Goal: Task Accomplishment & Management: Manage account settings

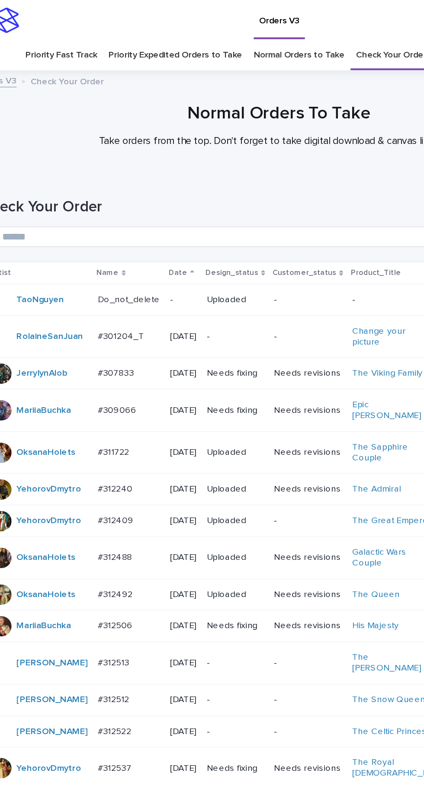
scroll to position [295, 0]
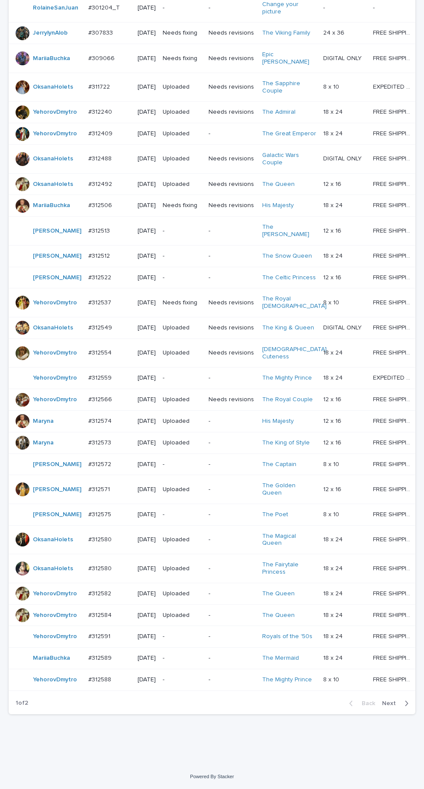
click at [395, 707] on span "Next" at bounding box center [391, 704] width 19 height 6
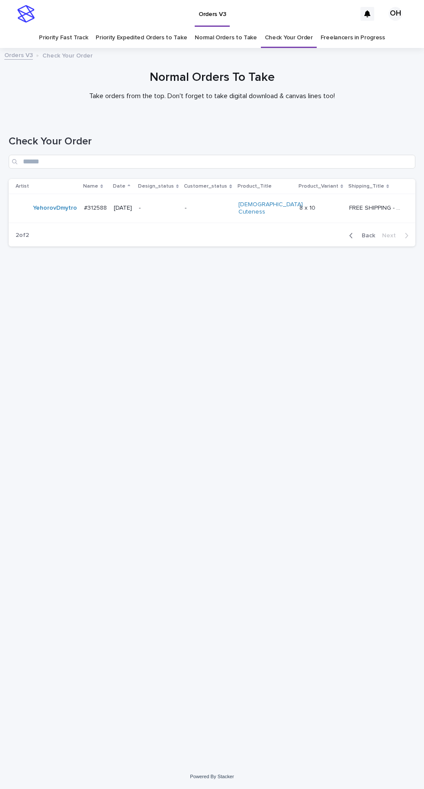
click at [363, 233] on span "Back" at bounding box center [365, 236] width 19 height 6
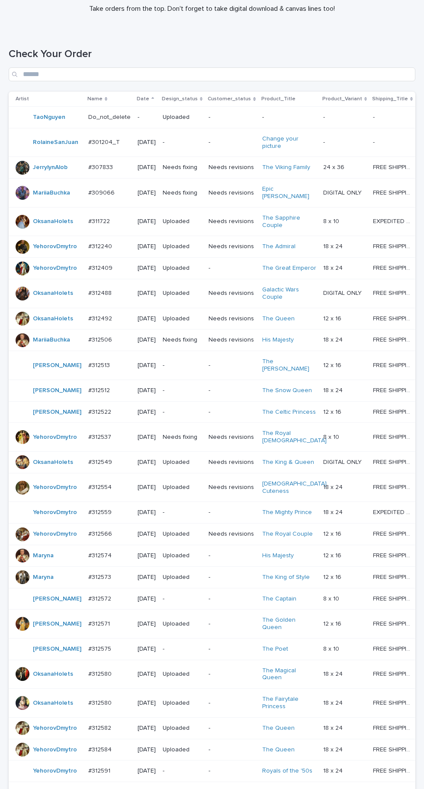
scroll to position [295, 0]
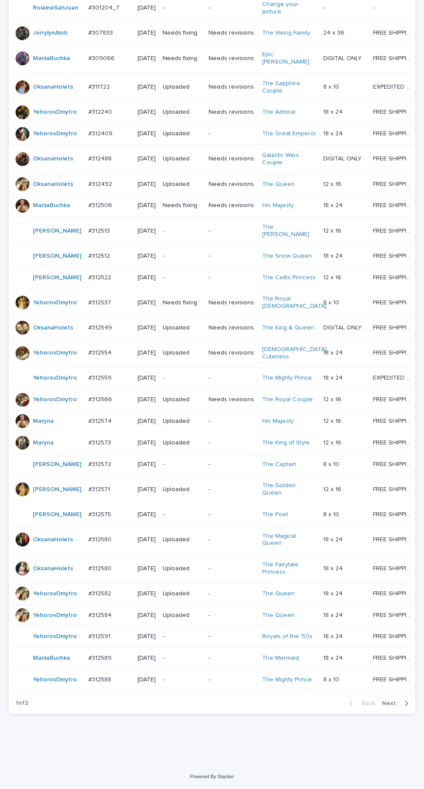
click at [105, 641] on p "#312591" at bounding box center [100, 635] width 24 height 9
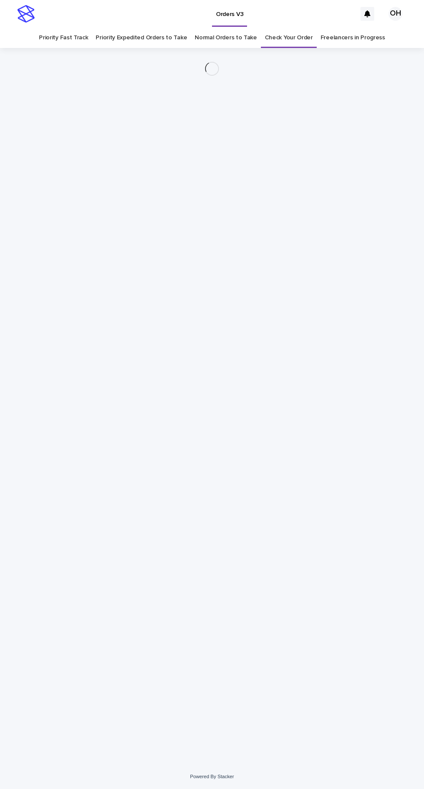
scroll to position [27, 0]
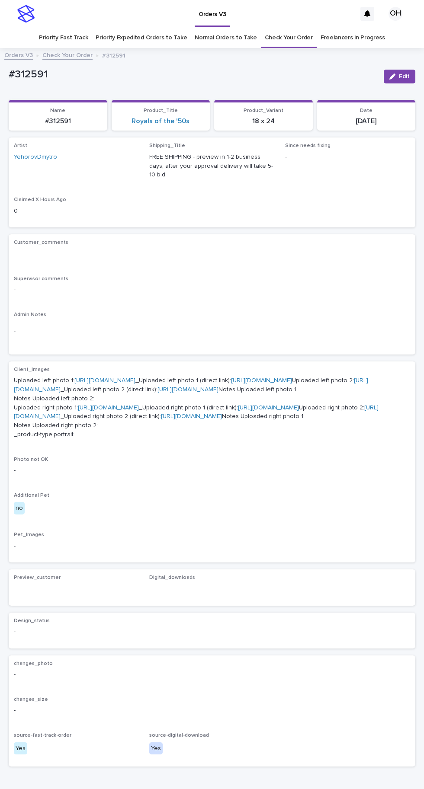
click at [404, 74] on span "Edit" at bounding box center [404, 77] width 11 height 6
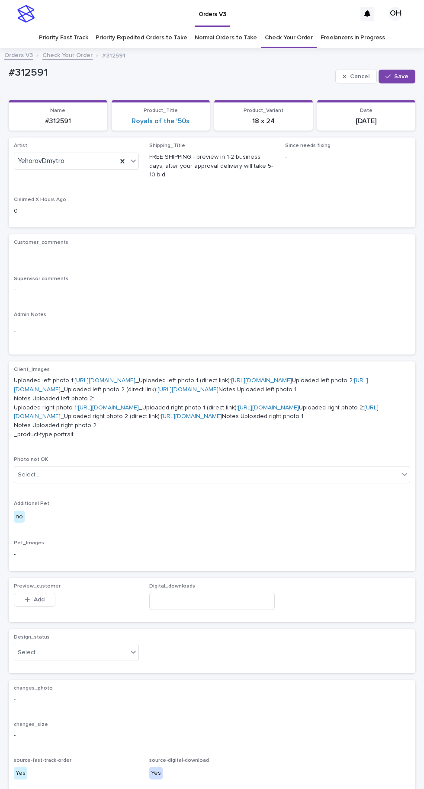
click at [122, 159] on icon at bounding box center [123, 161] width 4 height 4
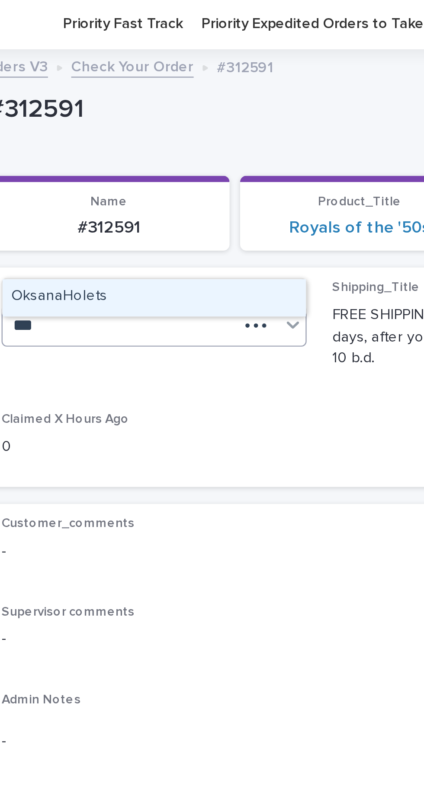
scroll to position [0, 0]
type input "***"
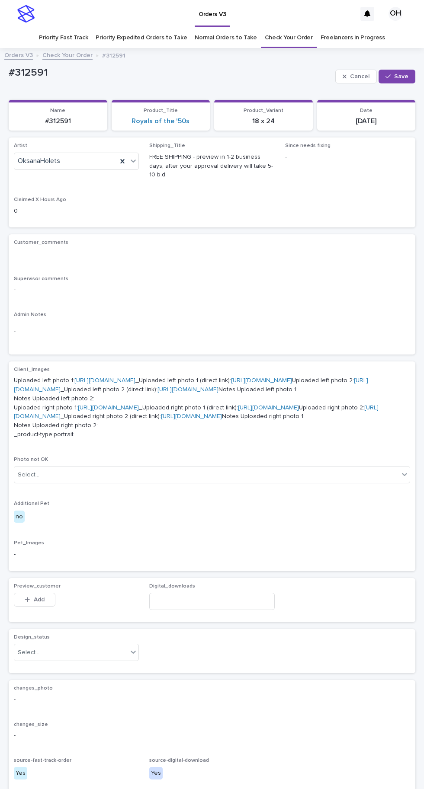
click at [403, 74] on span "Save" at bounding box center [401, 77] width 14 height 6
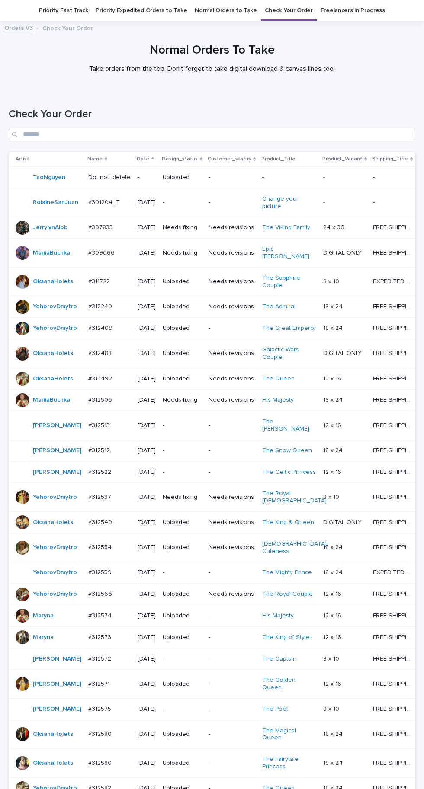
scroll to position [295, 0]
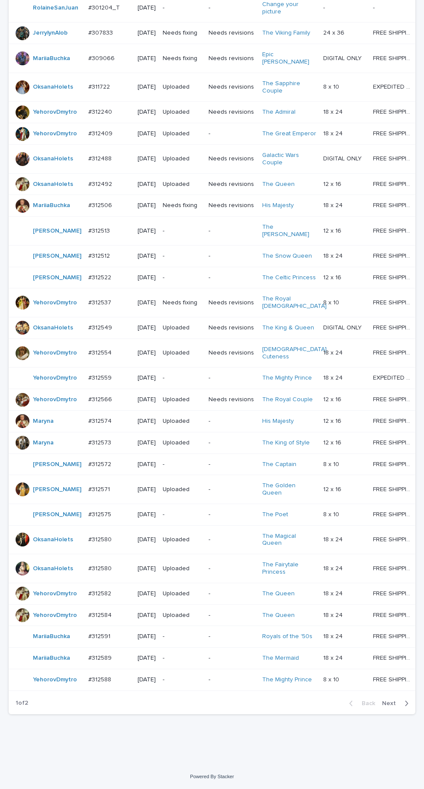
click at [392, 707] on span "Next" at bounding box center [391, 704] width 19 height 6
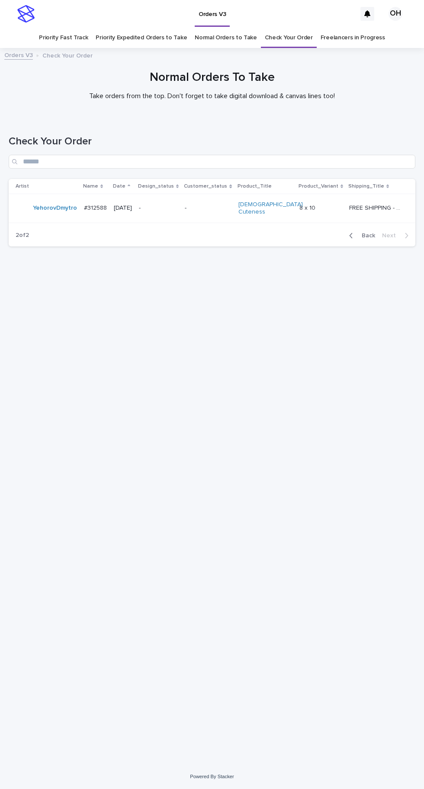
click at [369, 233] on span "Back" at bounding box center [365, 236] width 19 height 6
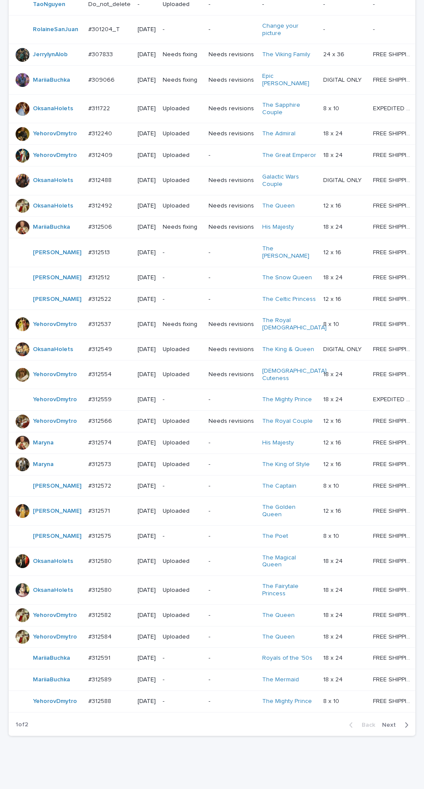
scroll to position [295, 0]
